Goal: Task Accomplishment & Management: Manage account settings

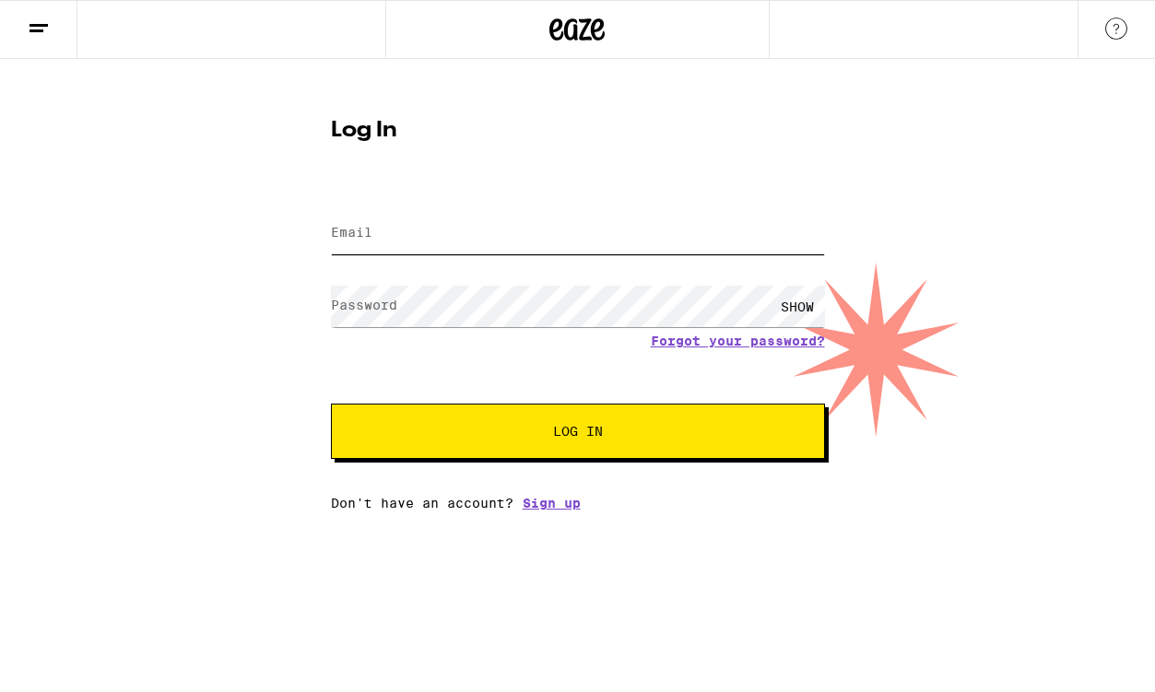
type input "[EMAIL_ADDRESS][DOMAIN_NAME]"
click at [379, 444] on button "Log In" at bounding box center [578, 431] width 494 height 55
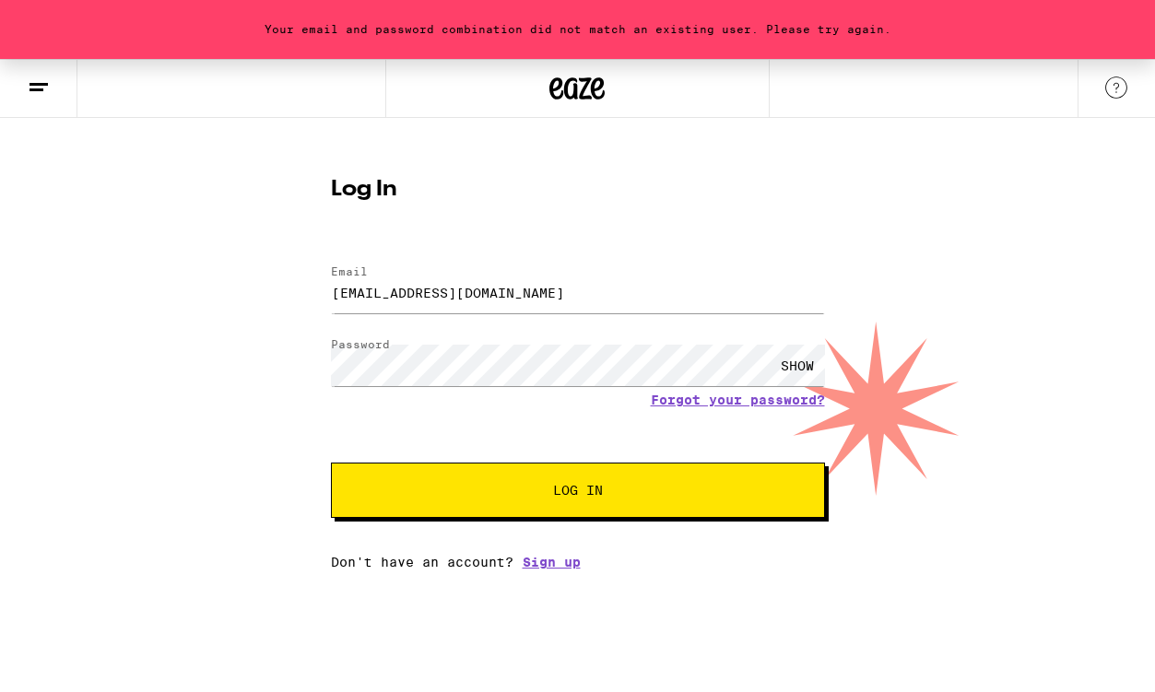
click at [512, 506] on button "Log In" at bounding box center [578, 490] width 494 height 55
click at [692, 403] on link "Forgot your password?" at bounding box center [738, 400] width 174 height 15
